Goal: Task Accomplishment & Management: Complete application form

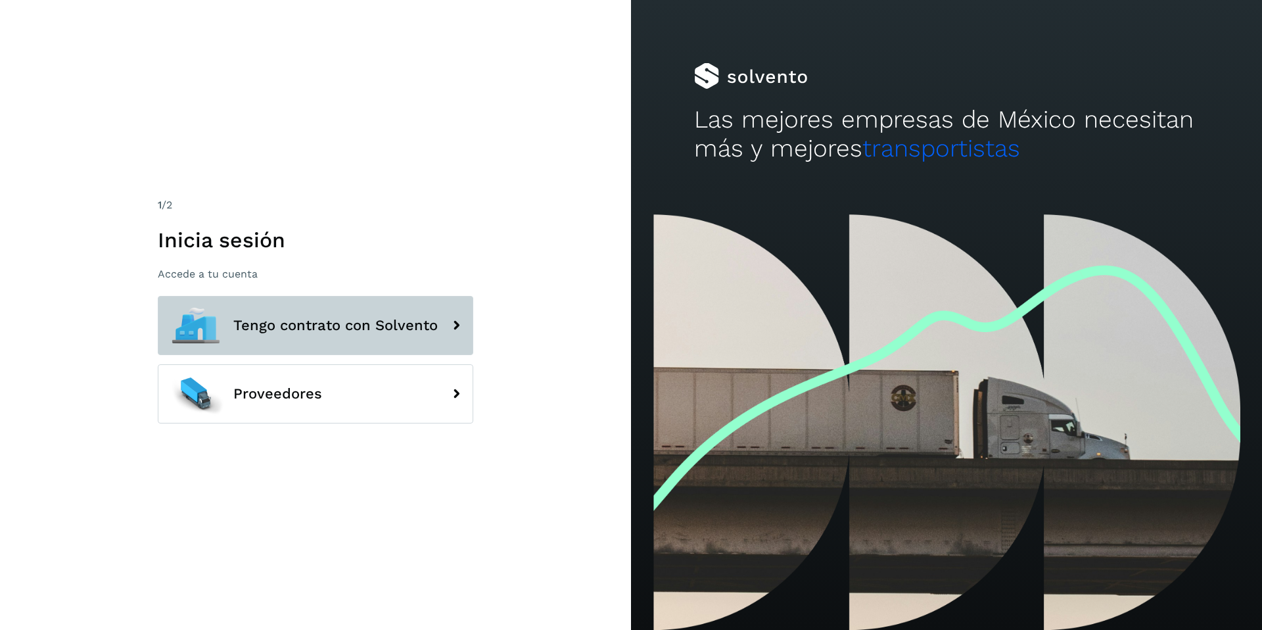
click at [388, 327] on span "Tengo contrato con Solvento" at bounding box center [335, 326] width 204 height 16
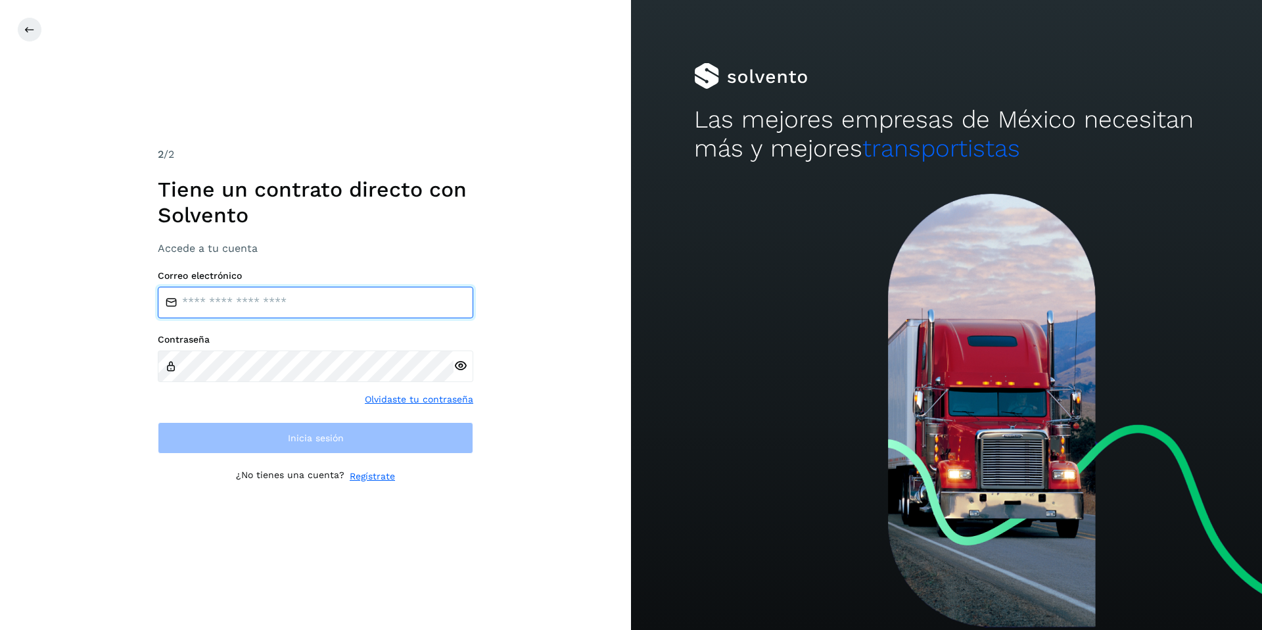
drag, startPoint x: 325, startPoint y: 292, endPoint x: 322, endPoint y: 310, distance: 18.1
click at [325, 293] on input "email" at bounding box center [316, 303] width 316 height 32
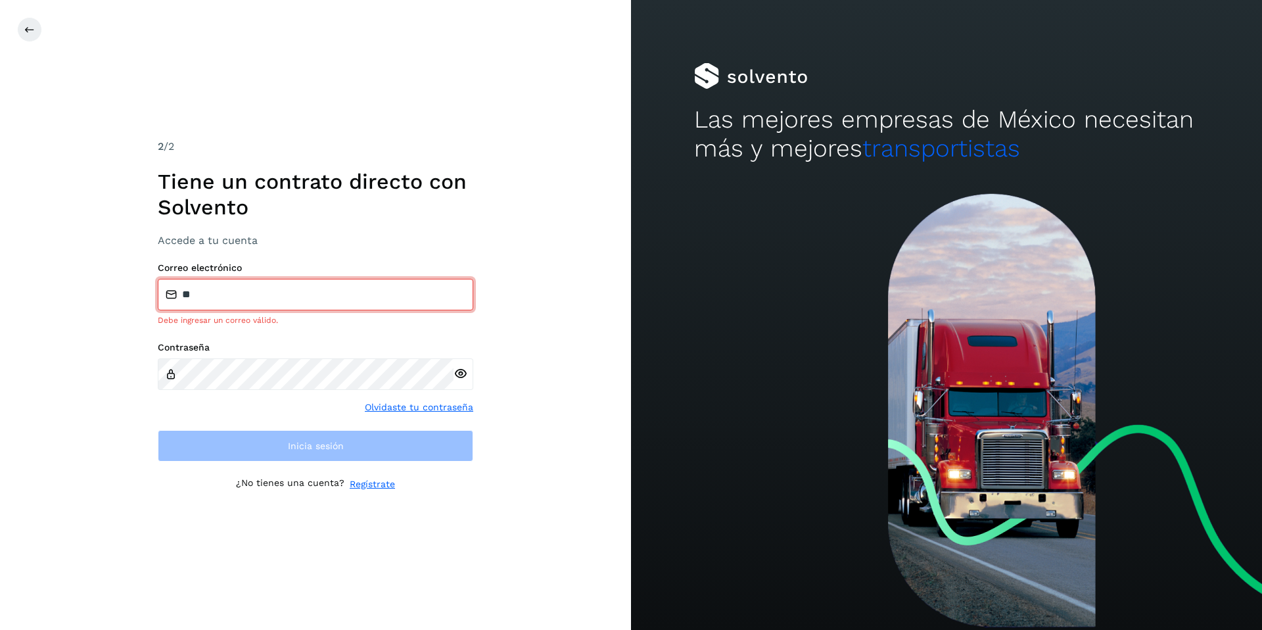
type input "**********"
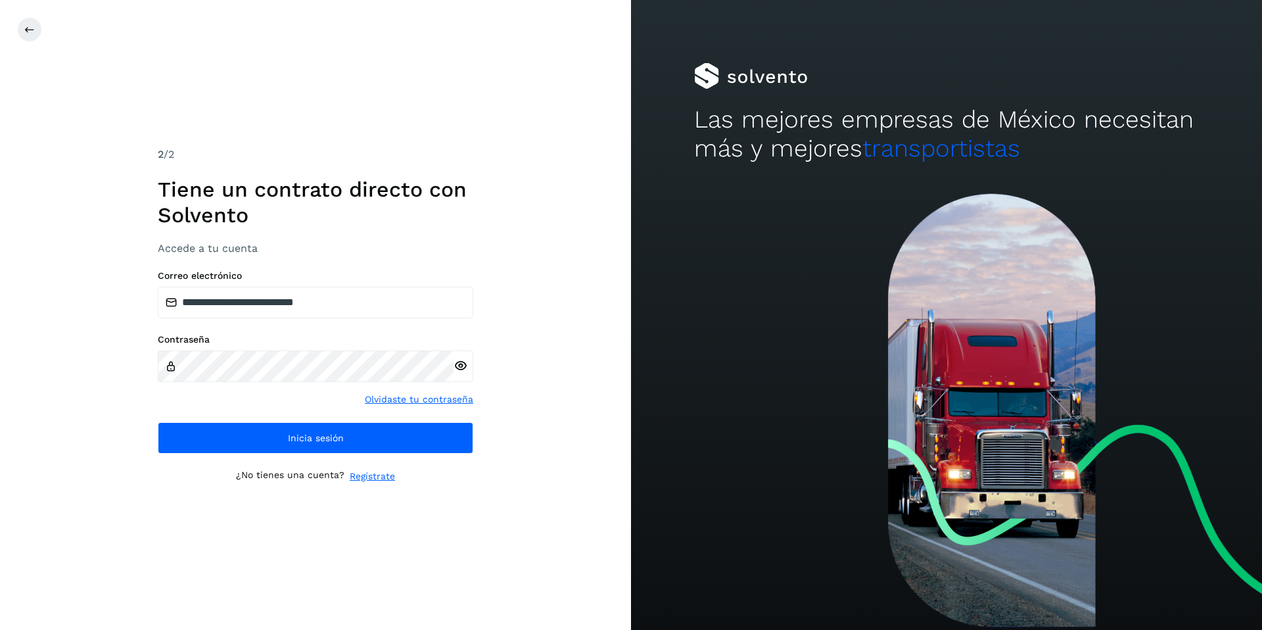
drag, startPoint x: 607, startPoint y: 387, endPoint x: 597, endPoint y: 383, distance: 11.2
click at [605, 386] on div "**********" at bounding box center [315, 315] width 631 height 630
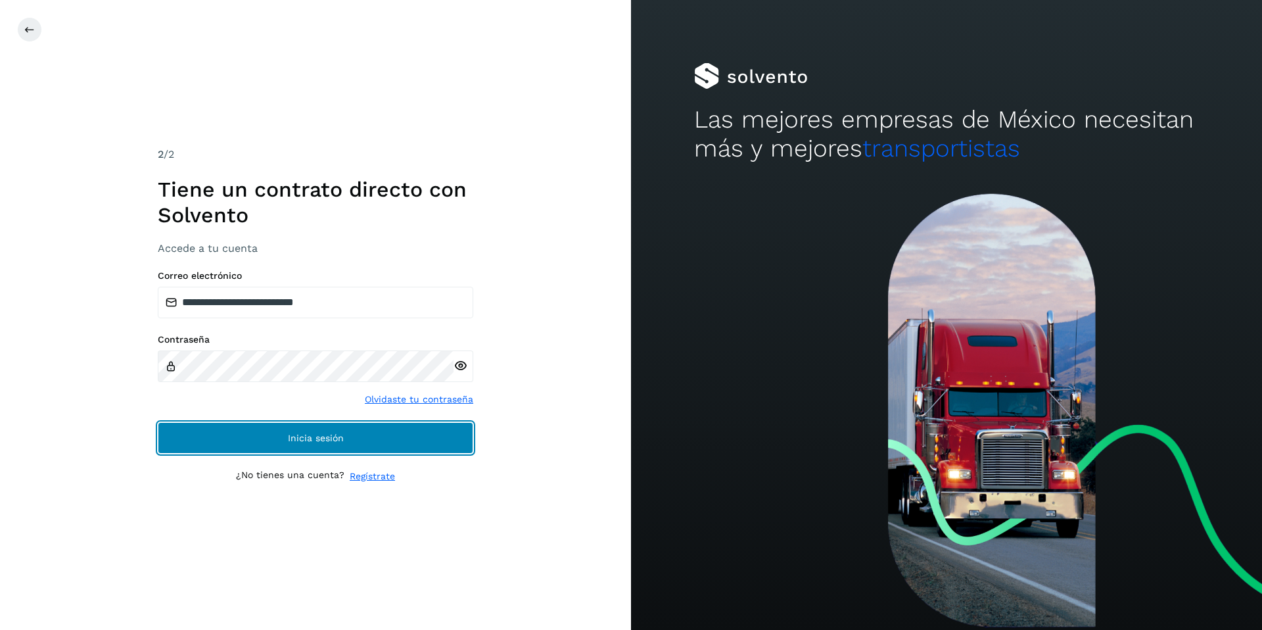
click at [303, 449] on button "Inicia sesión" at bounding box center [316, 438] width 316 height 32
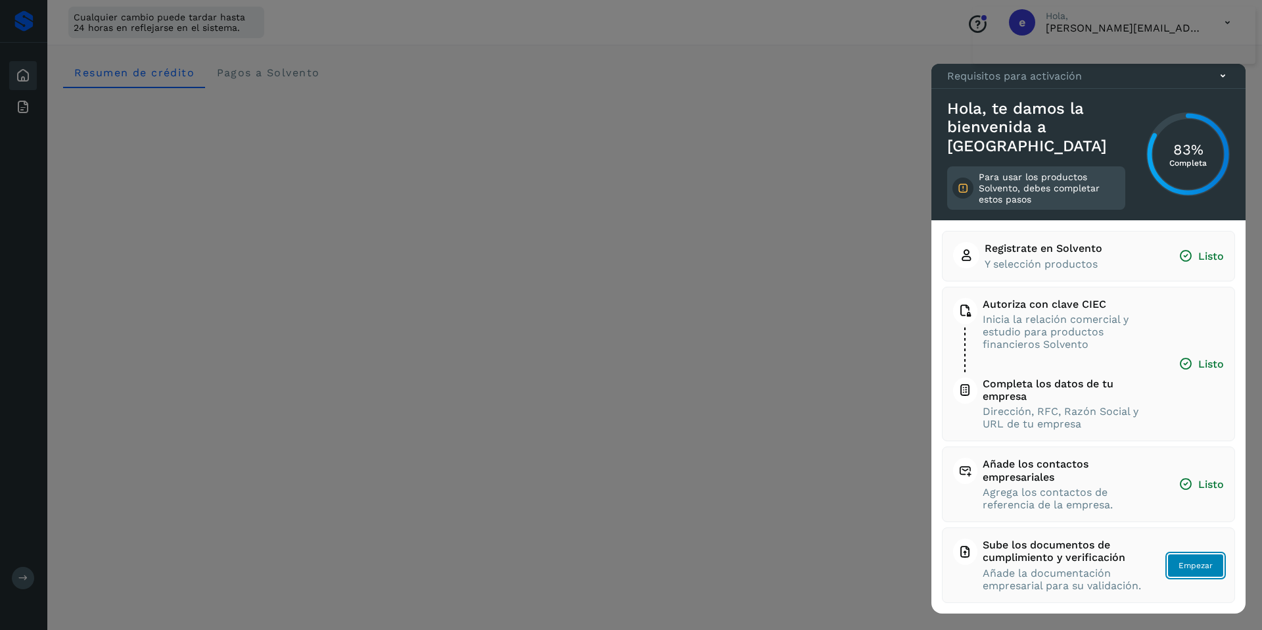
click at [1198, 566] on span "Empezar" at bounding box center [1196, 565] width 34 height 12
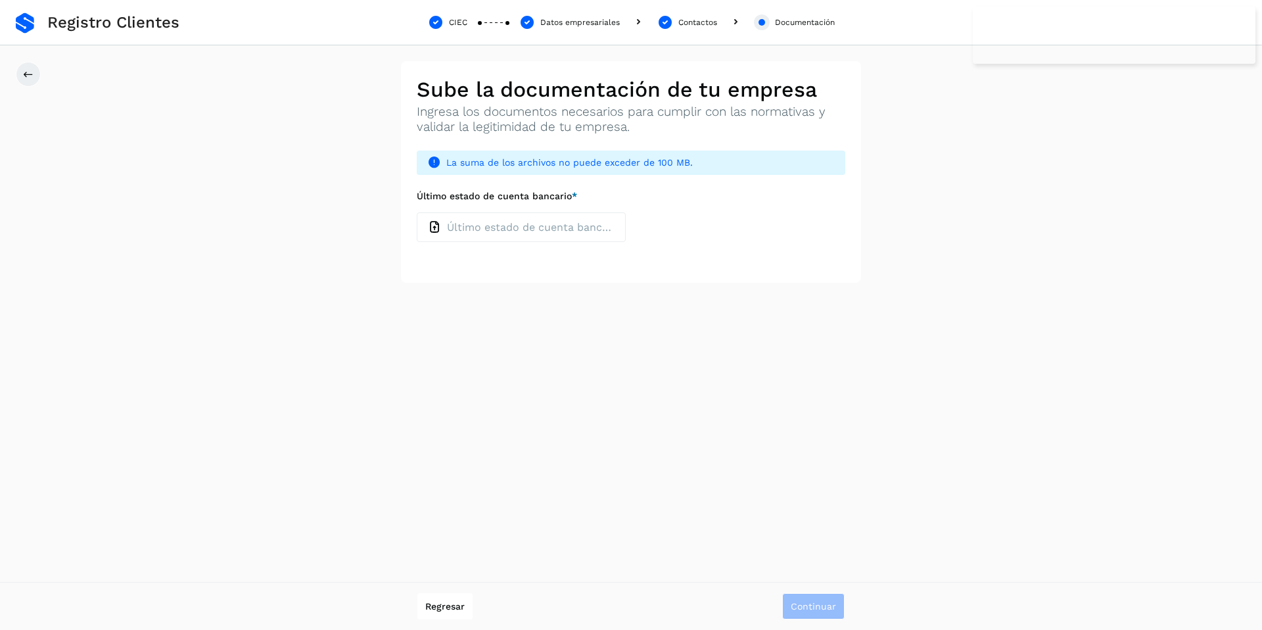
click at [540, 228] on p "Último estado de cuenta bancario" at bounding box center [531, 227] width 168 height 12
click at [417, 212] on input "Último estado de cuenta bancario *" at bounding box center [416, 212] width 1 height 1
click at [478, 237] on div "Último estado de cuenta bancario" at bounding box center [521, 227] width 209 height 30
click at [417, 212] on input "Último estado de cuenta bancario *" at bounding box center [416, 212] width 1 height 1
type input "**********"
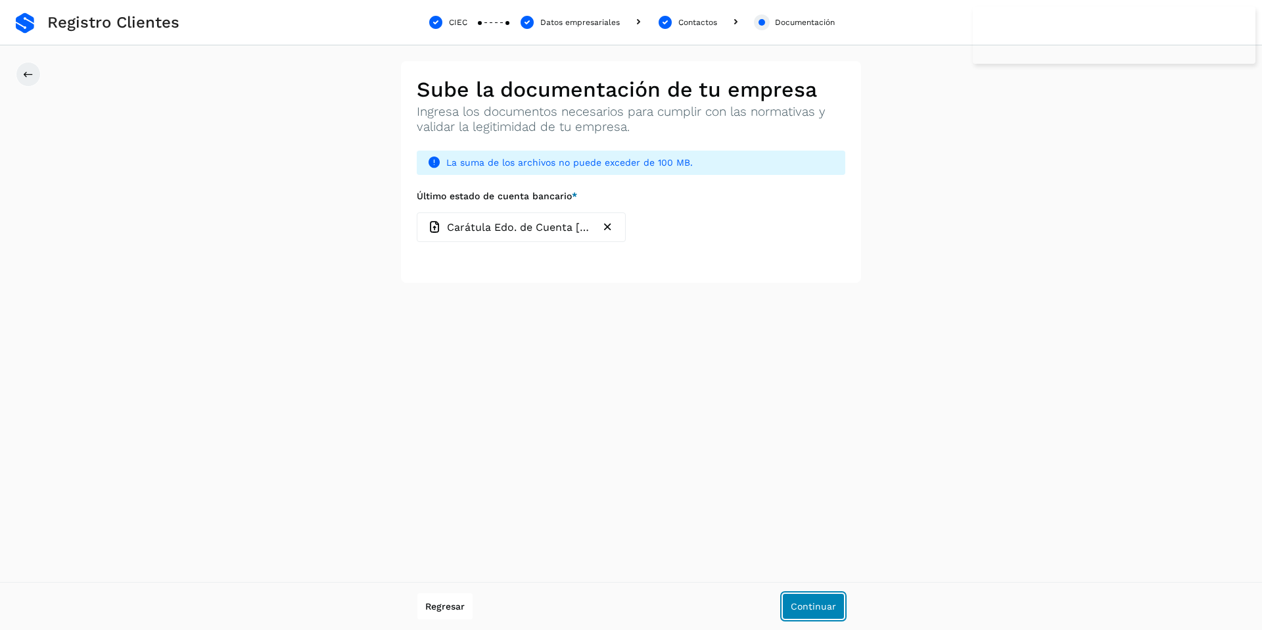
click at [823, 603] on span "Continuar" at bounding box center [813, 605] width 45 height 9
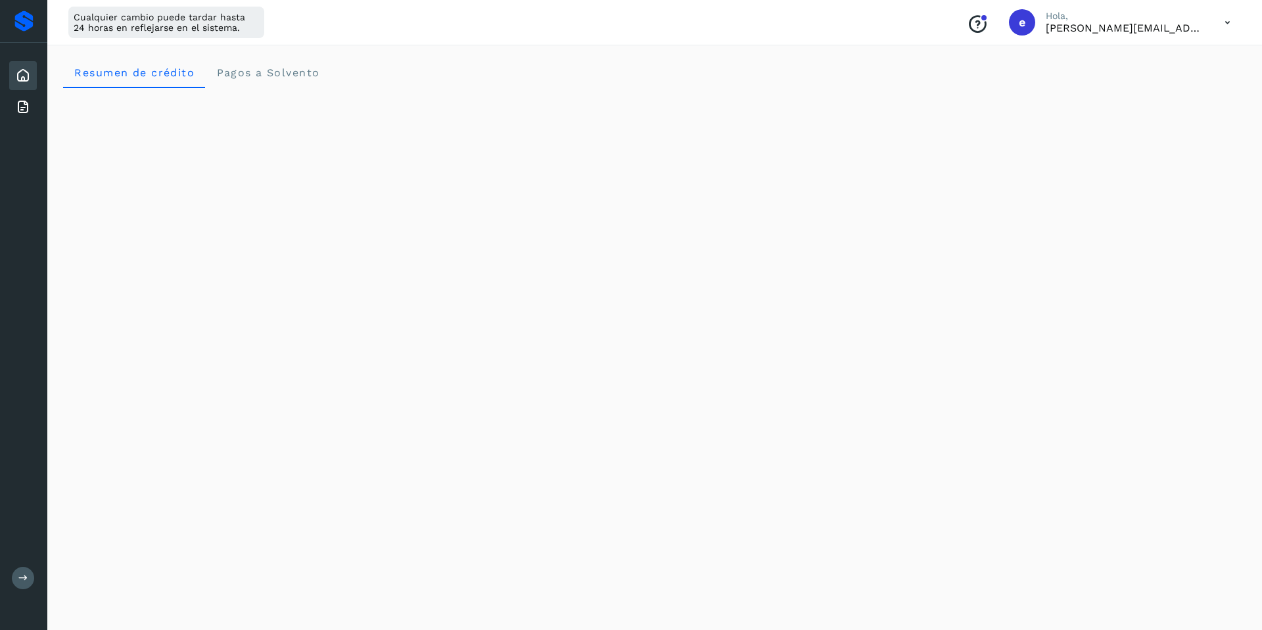
click at [25, 571] on button at bounding box center [23, 578] width 22 height 22
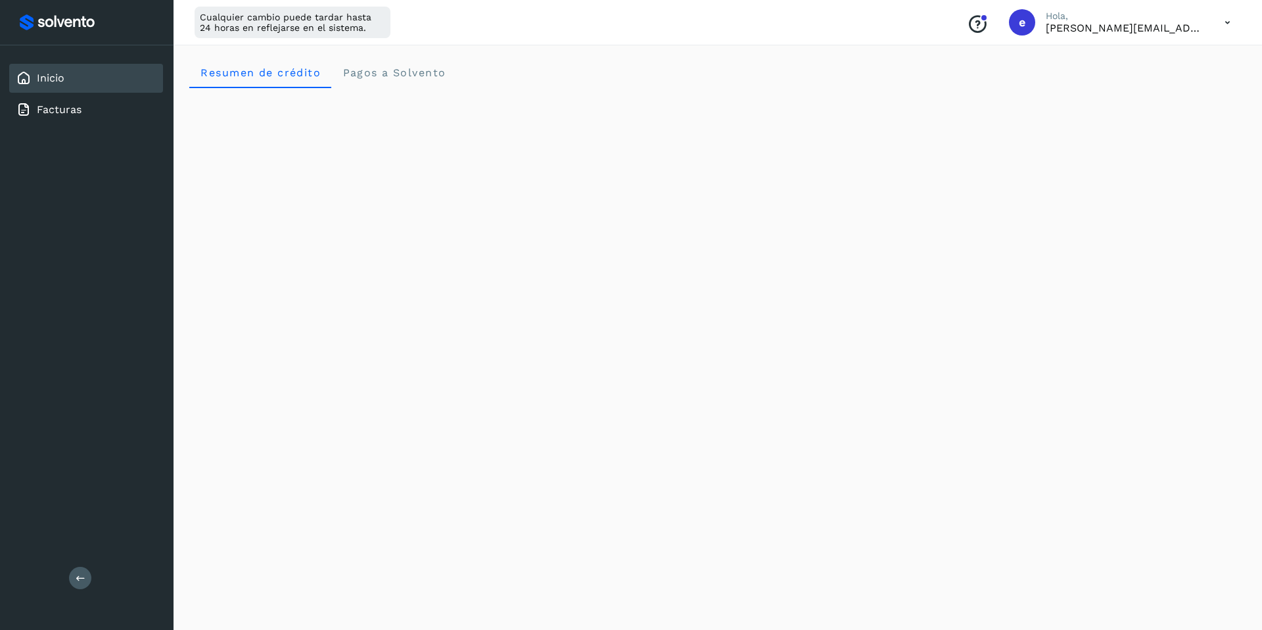
scroll to position [5, 0]
